Goal: Task Accomplishment & Management: Use online tool/utility

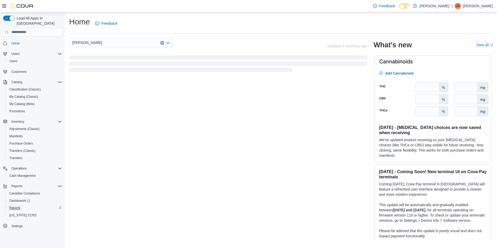
click at [14, 206] on span "Reports" at bounding box center [14, 208] width 11 height 4
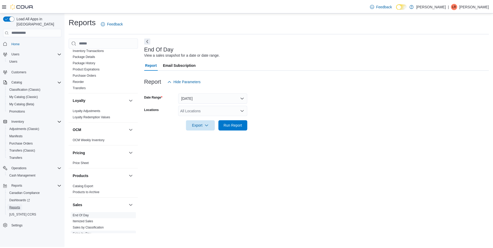
scroll to position [260, 0]
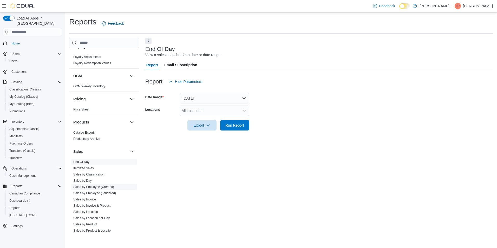
click at [99, 187] on link "Sales by Employee (Created)" at bounding box center [93, 187] width 41 height 4
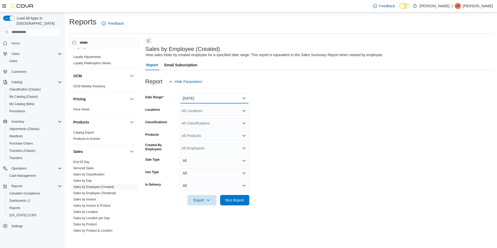
click at [246, 97] on button "[DATE]" at bounding box center [215, 98] width 70 height 10
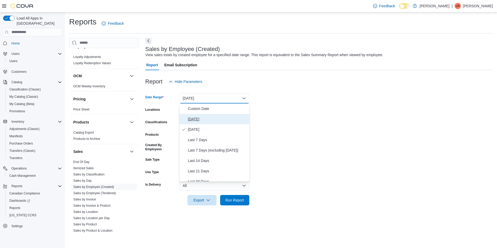
click at [192, 120] on span "[DATE]" at bounding box center [217, 119] width 59 height 6
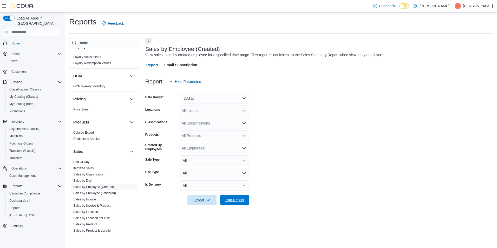
click at [233, 202] on span "Run Report" at bounding box center [234, 199] width 19 height 5
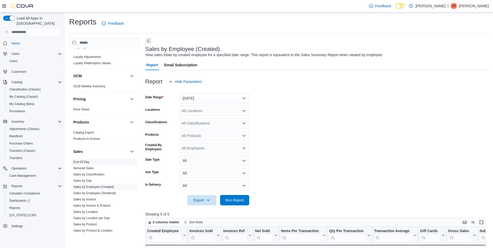
click at [84, 160] on link "End Of Day" at bounding box center [81, 162] width 16 height 4
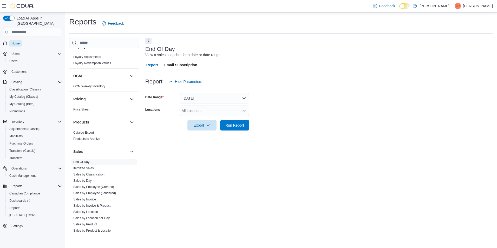
click at [17, 41] on span "Home" at bounding box center [15, 43] width 8 height 4
